Goal: Task Accomplishment & Management: Use online tool/utility

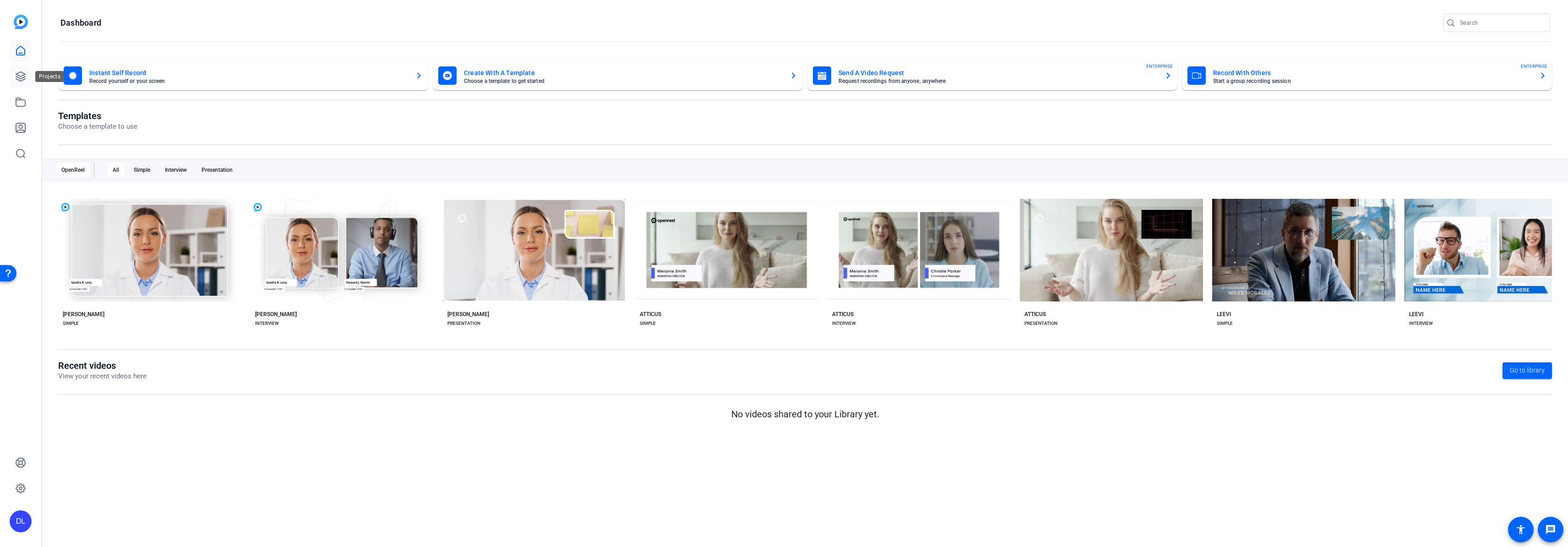
click at [29, 79] on link at bounding box center [21, 76] width 22 height 22
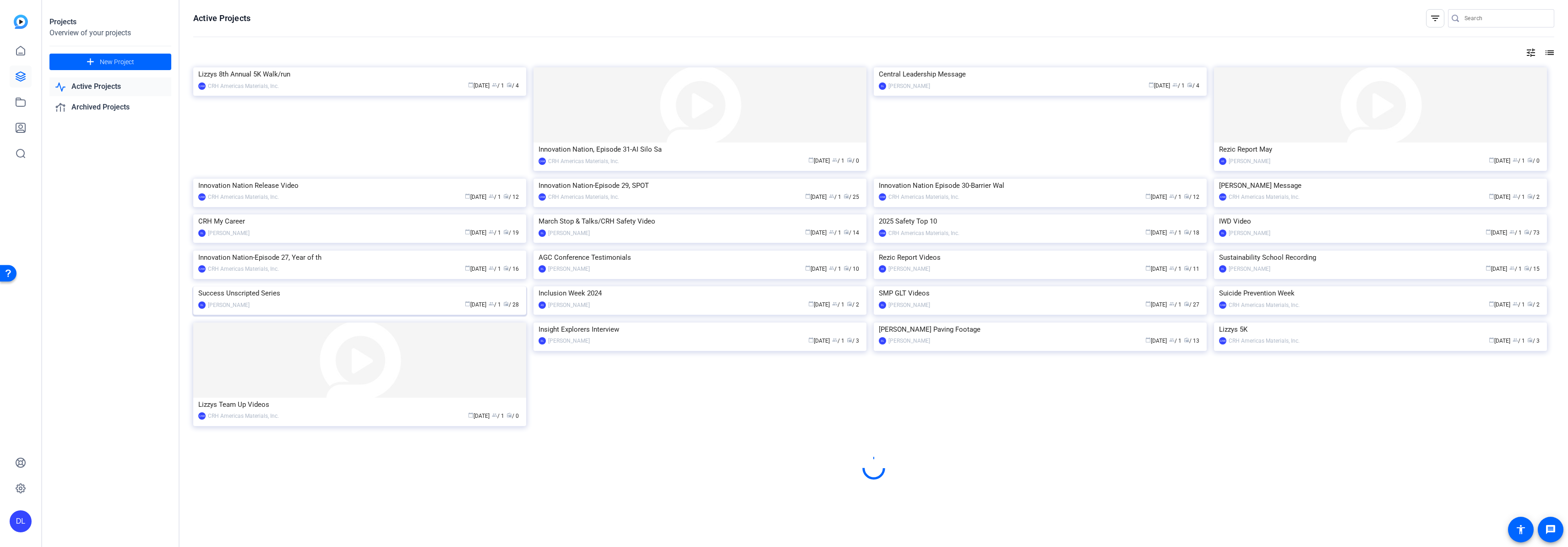
scroll to position [256, 0]
click at [308, 286] on img at bounding box center [360, 286] width 333 height 0
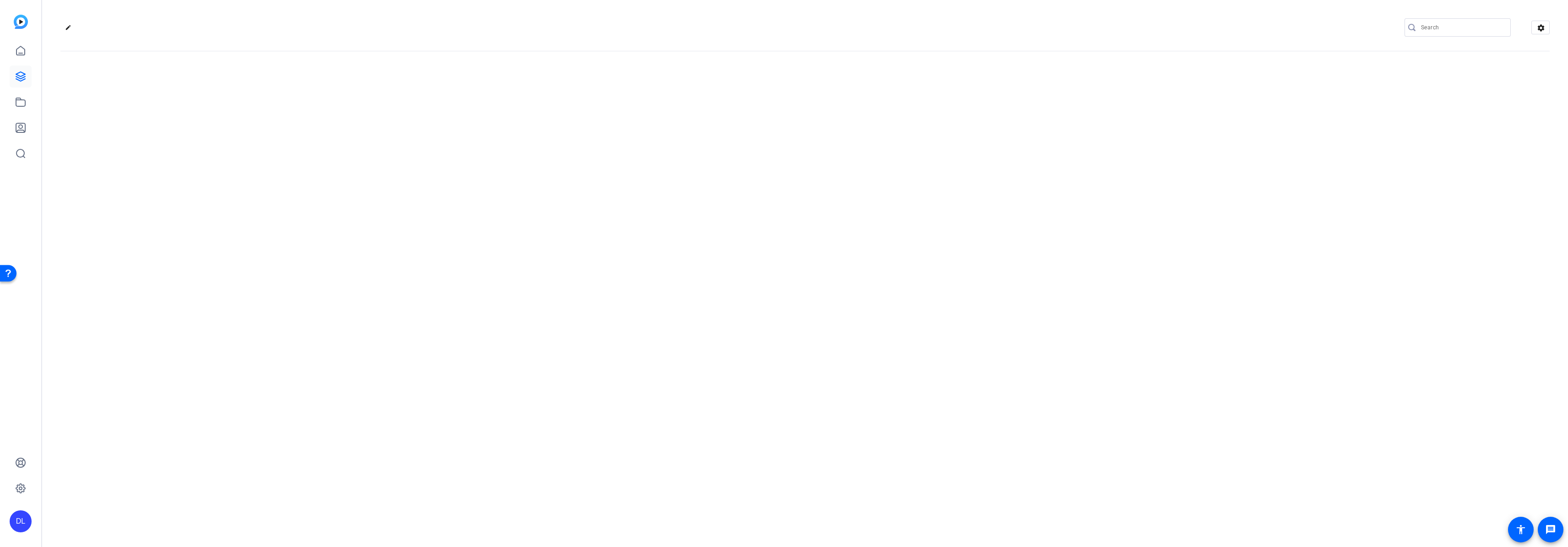
click at [308, 309] on div "edit settings" at bounding box center [805, 274] width 1526 height 547
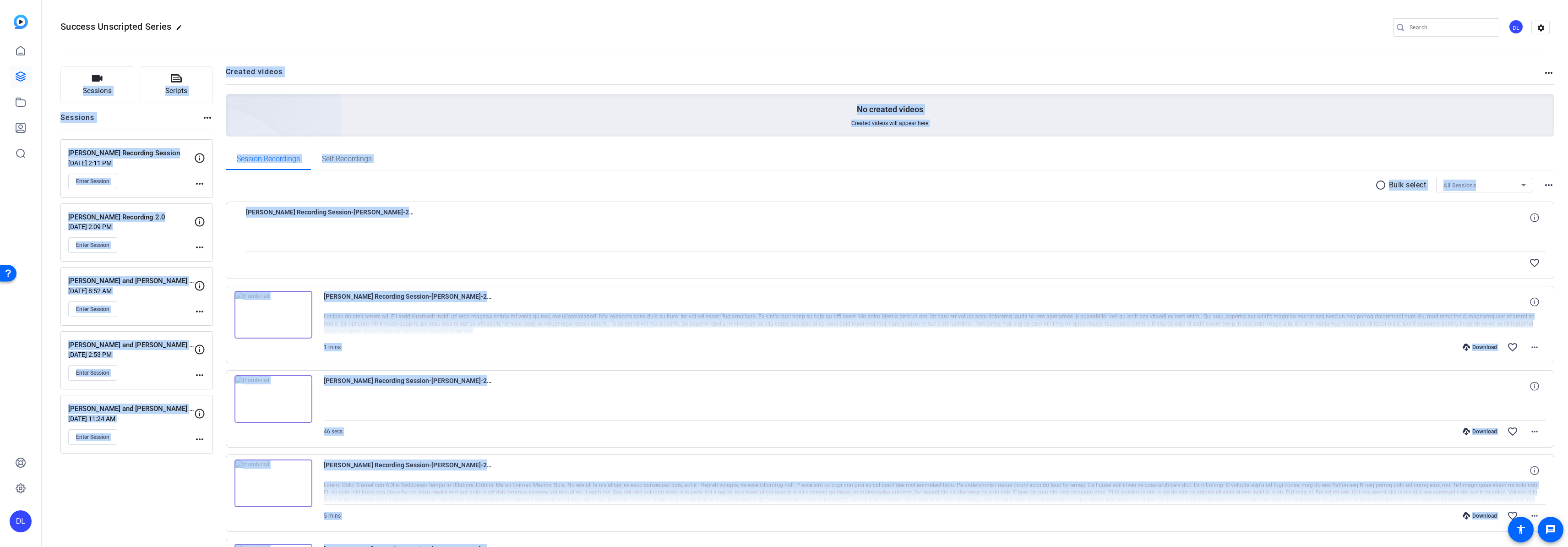
click at [492, 122] on div "No created videos Created videos will appear here" at bounding box center [890, 116] width 1329 height 43
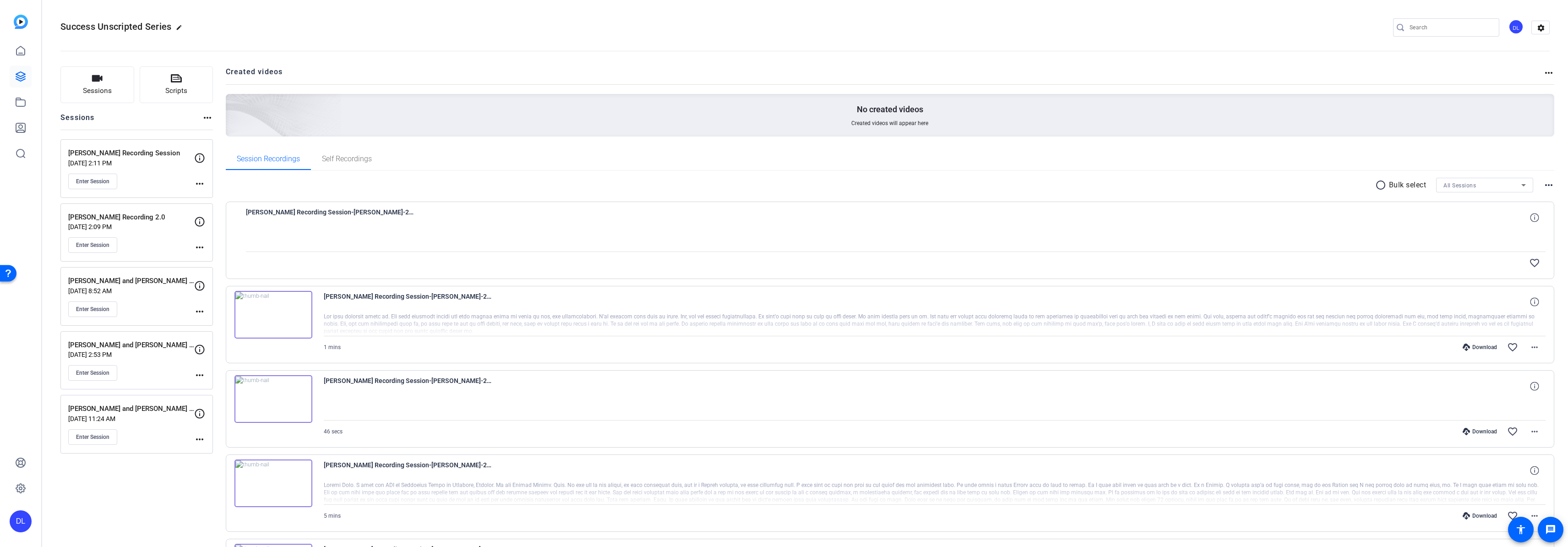
click at [300, 410] on img at bounding box center [273, 399] width 78 height 48
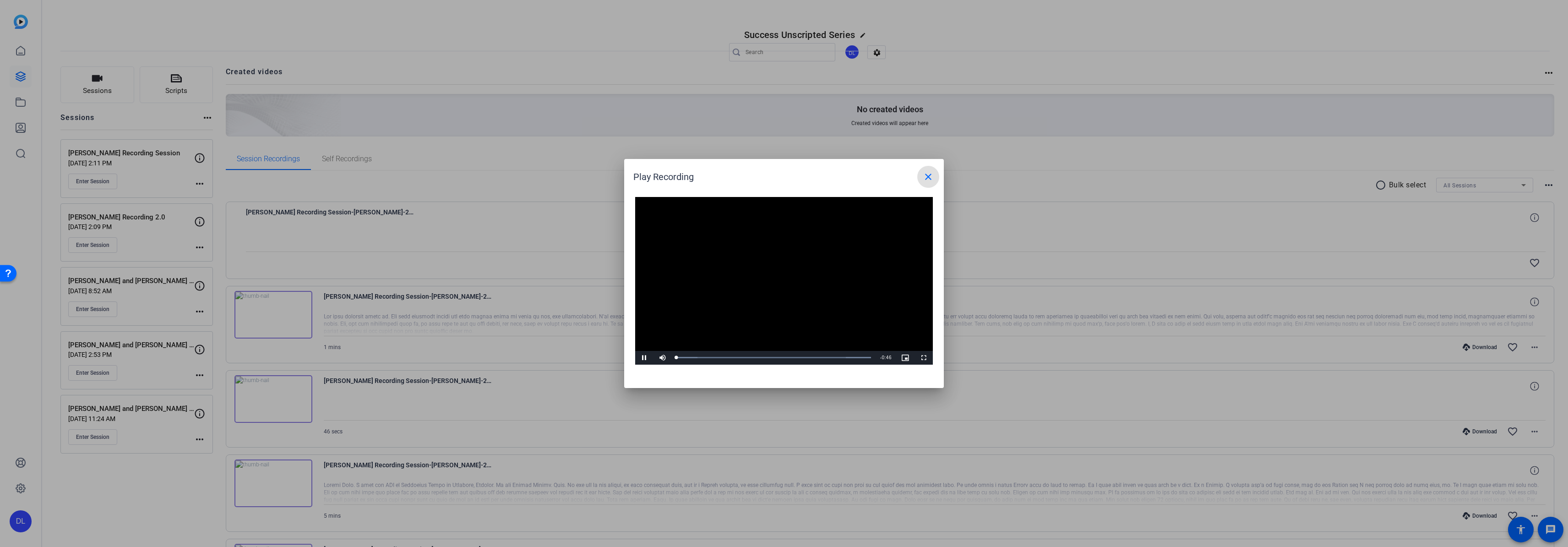
click at [772, 288] on video "Video Player" at bounding box center [784, 281] width 298 height 168
click at [980, 302] on div at bounding box center [784, 274] width 1568 height 547
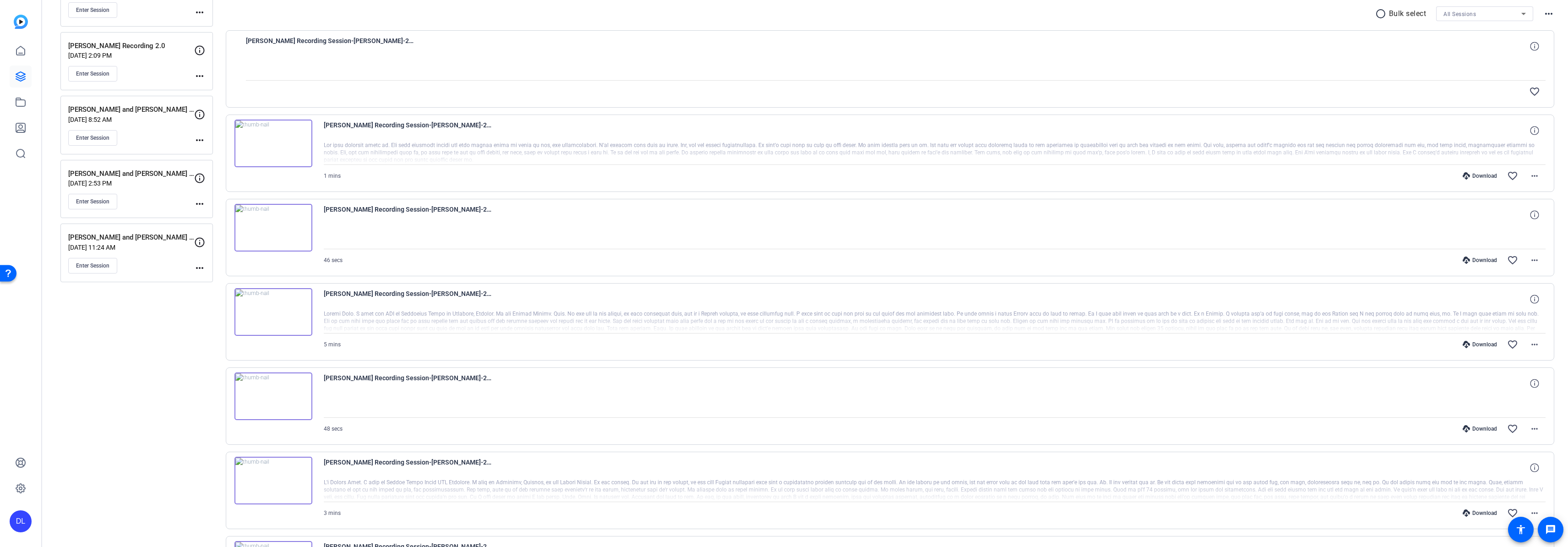
scroll to position [165, 0]
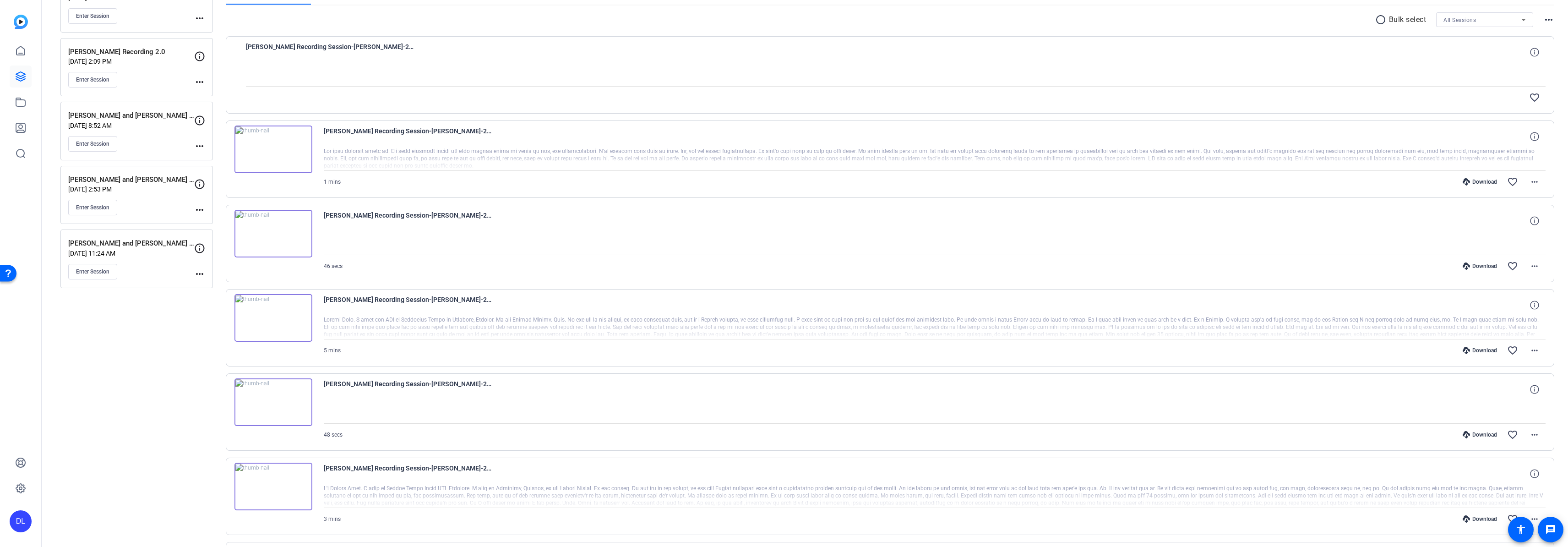
click at [269, 309] on img at bounding box center [273, 318] width 78 height 48
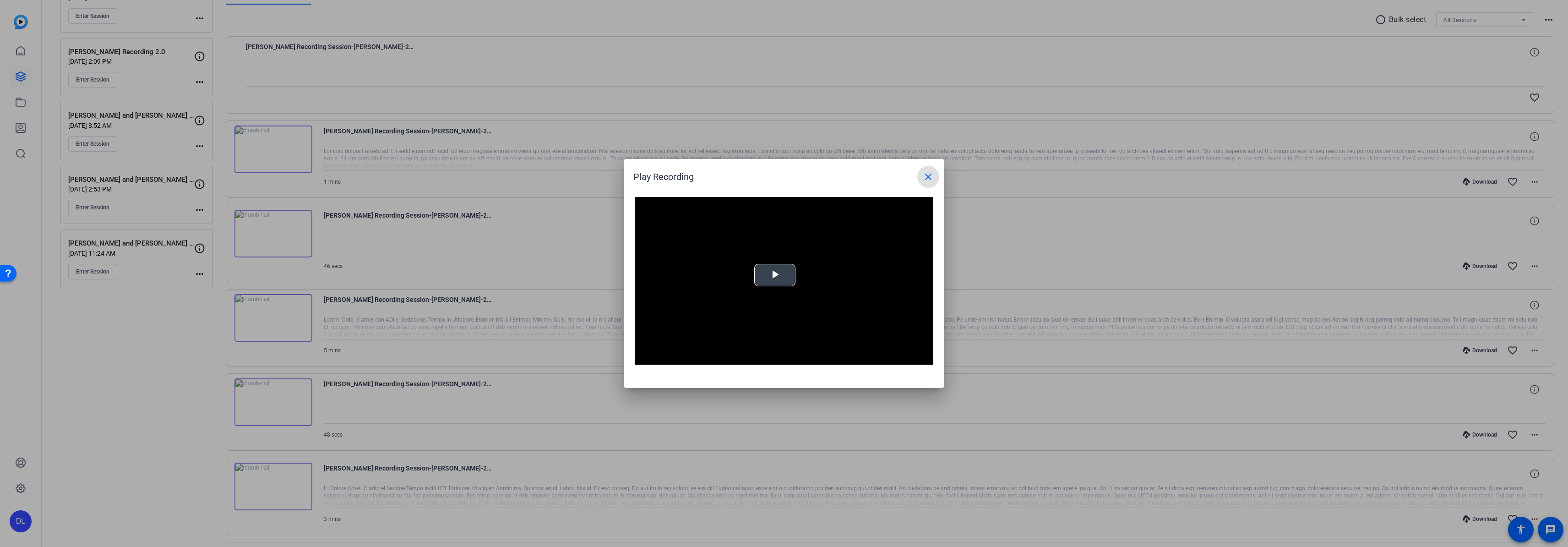
click at [775, 275] on span "Video Player" at bounding box center [775, 275] width 0 height 0
click at [920, 358] on span "Video Player" at bounding box center [923, 358] width 18 height 0
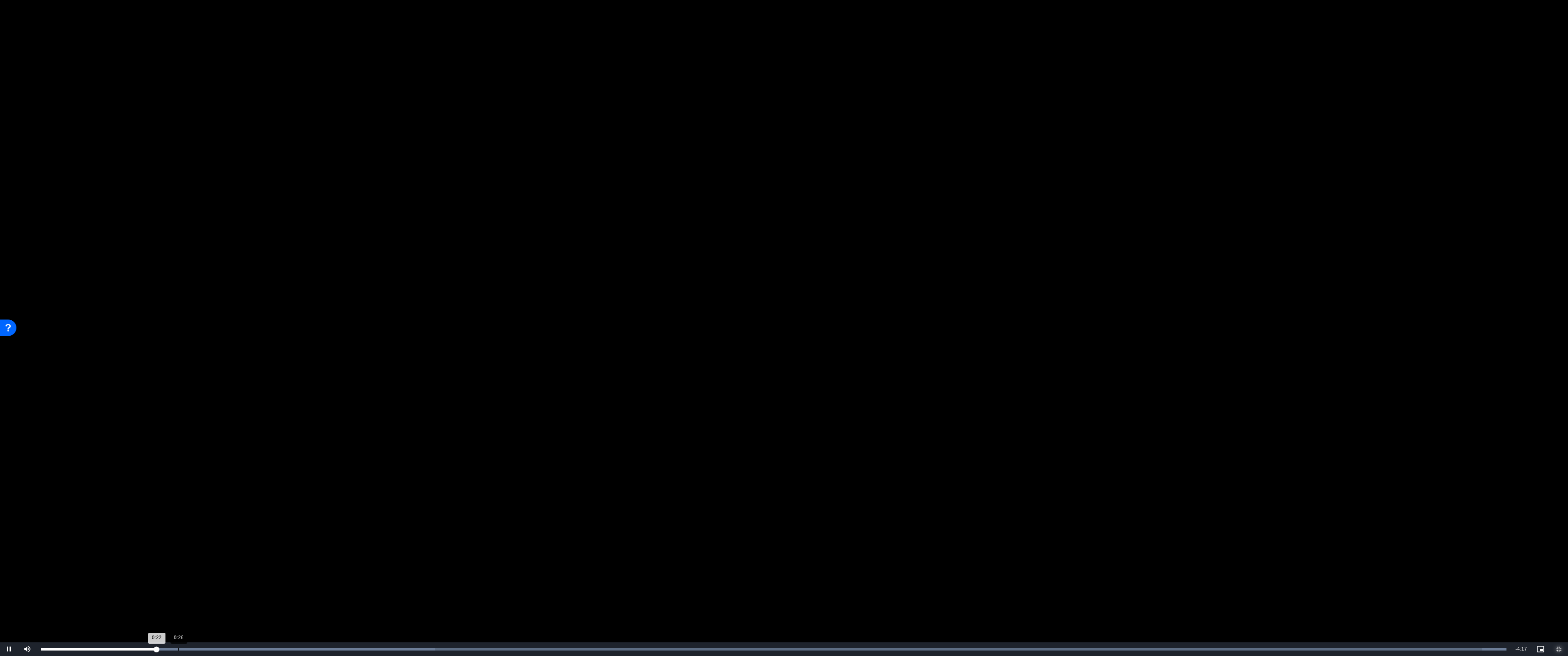
click at [177, 543] on div "Loaded : 100.00% 0:26 0:22" at bounding box center [774, 650] width 1466 height 2
click at [200, 543] on div "Loaded : 100.00% 0:30 0:28" at bounding box center [774, 649] width 1474 height 13
click at [231, 543] on div "Loaded : 100.00% 0:36 0:36" at bounding box center [774, 649] width 1474 height 13
click at [231, 543] on div "Loaded : 100.00% 0:36 0:37" at bounding box center [774, 649] width 1474 height 13
click at [211, 543] on div "Loaded : 100.00% 0:32 0:32" at bounding box center [774, 649] width 1474 height 13
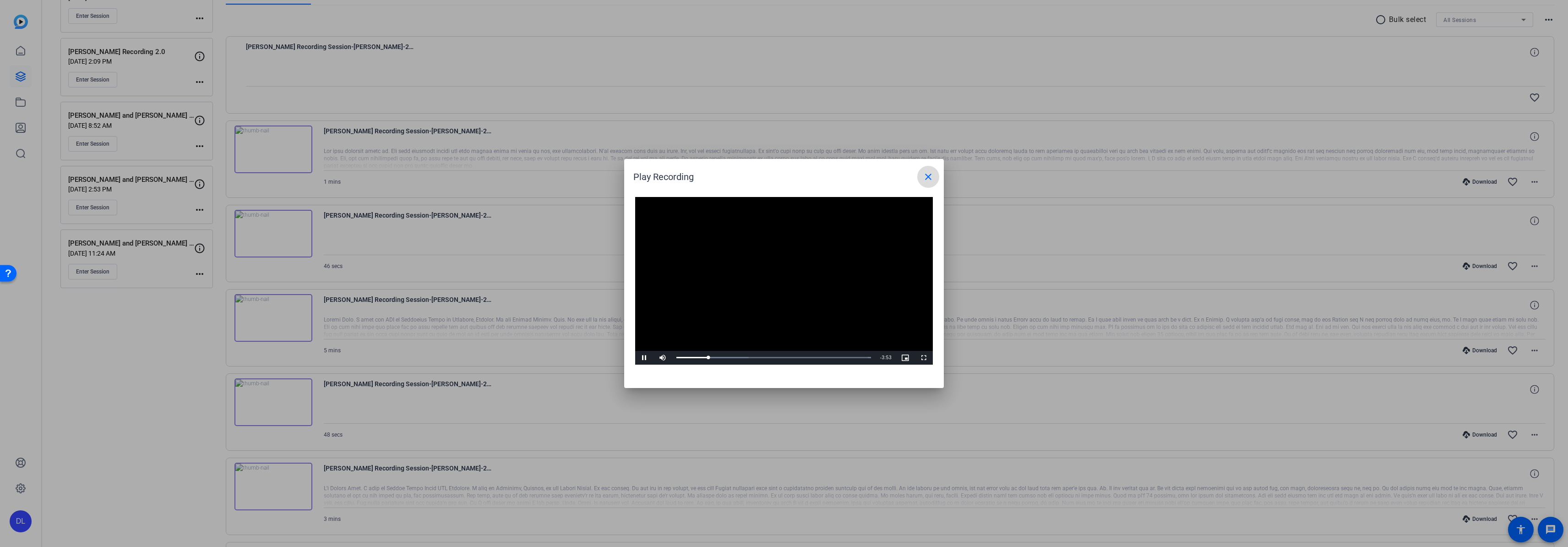
click at [924, 177] on mat-icon "close" at bounding box center [928, 177] width 11 height 11
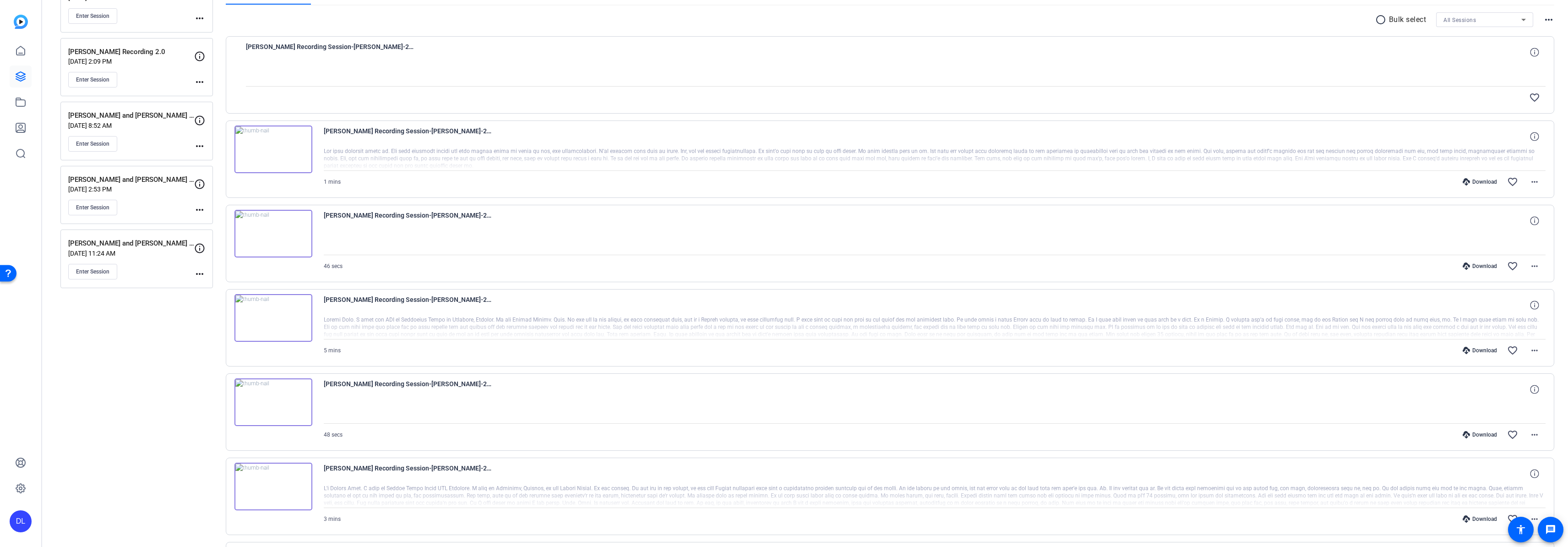
scroll to position [0, 0]
